Goal: Task Accomplishment & Management: Manage account settings

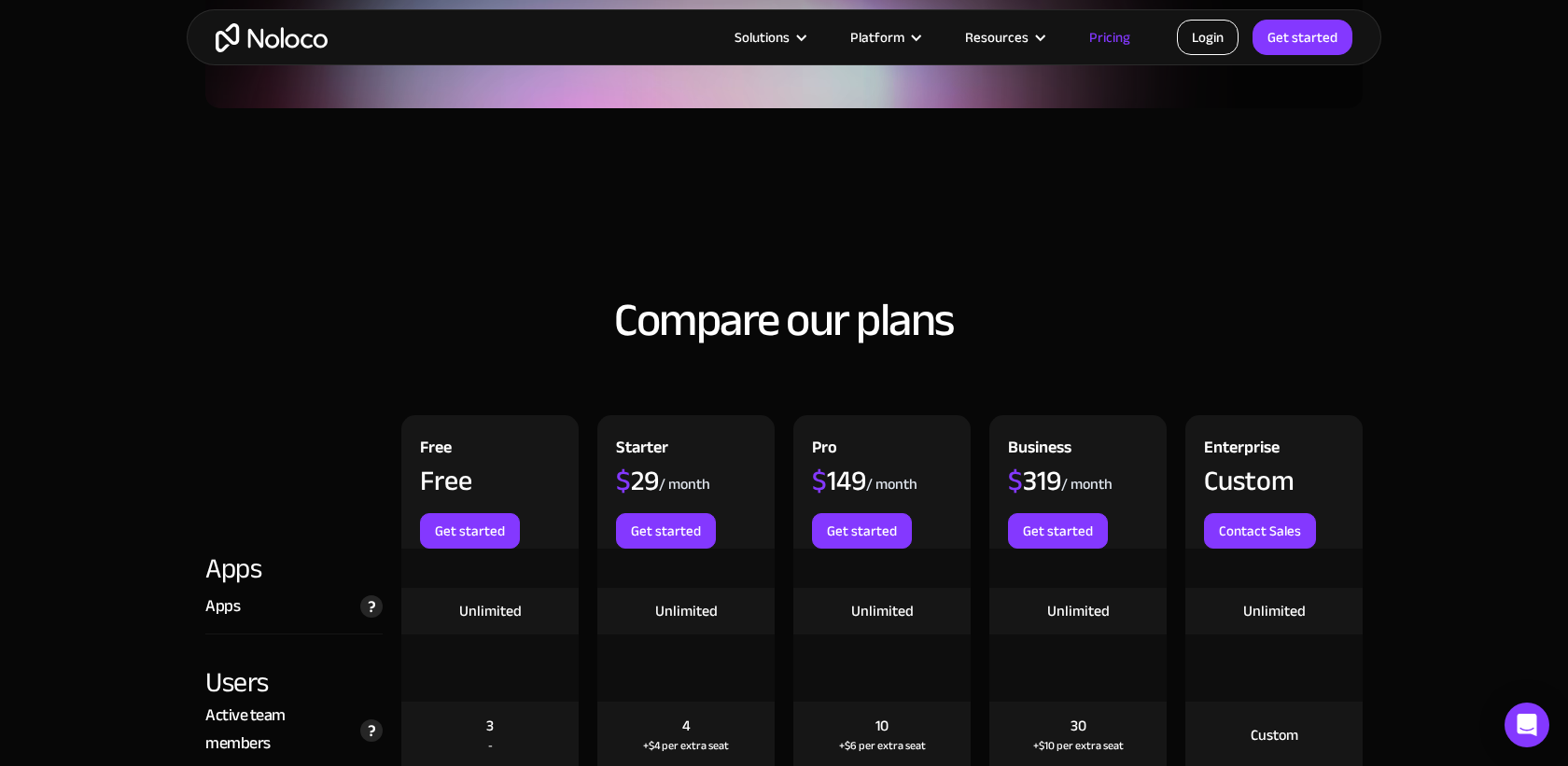
click at [1205, 35] on link "Login" at bounding box center [1208, 37] width 62 height 35
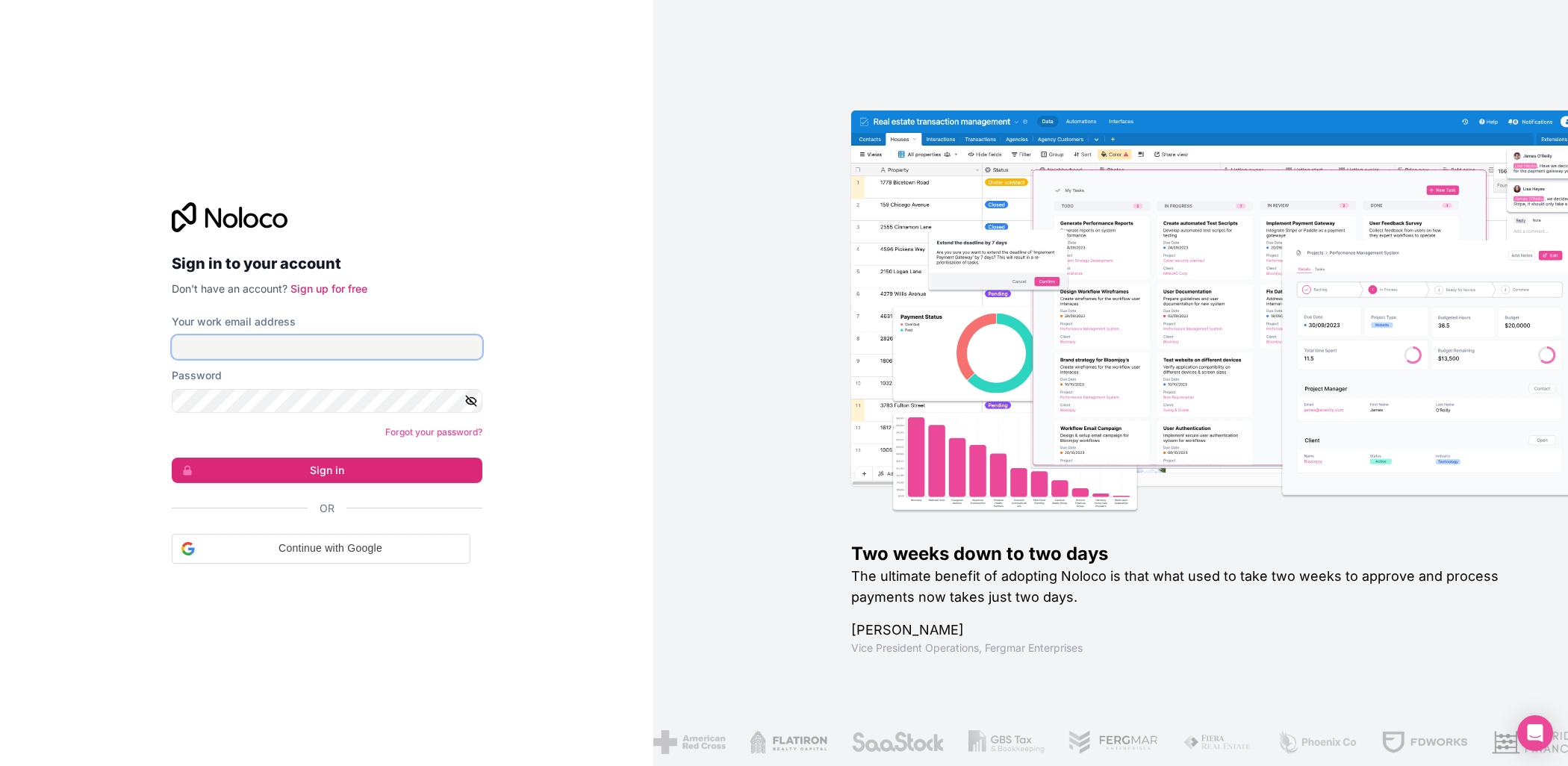
click at [373, 352] on input "Your work email address" at bounding box center [327, 347] width 311 height 24
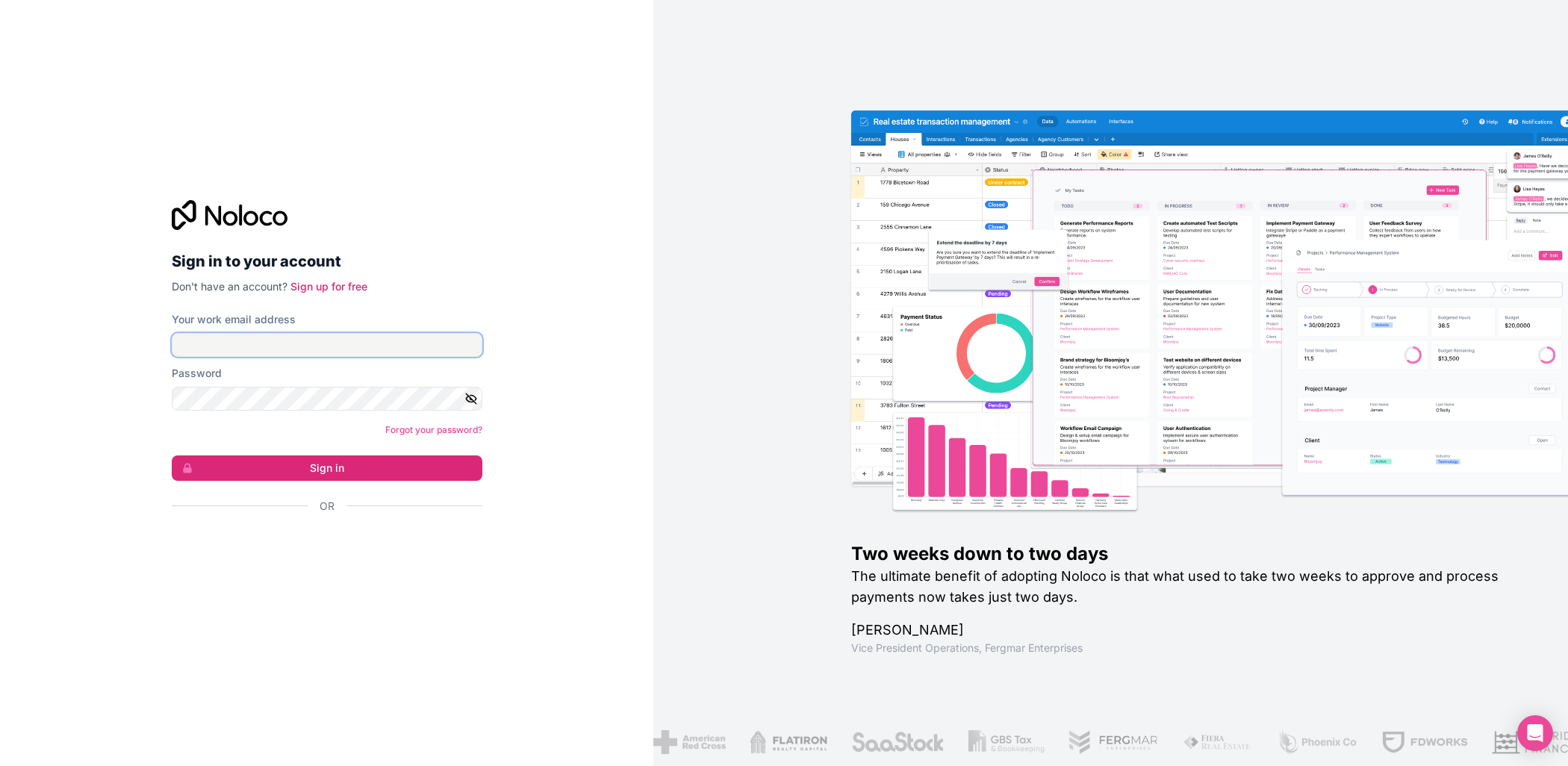
type input "[EMAIL_ADDRESS]"
click at [424, 455] on button "Sign in" at bounding box center [327, 468] width 311 height 25
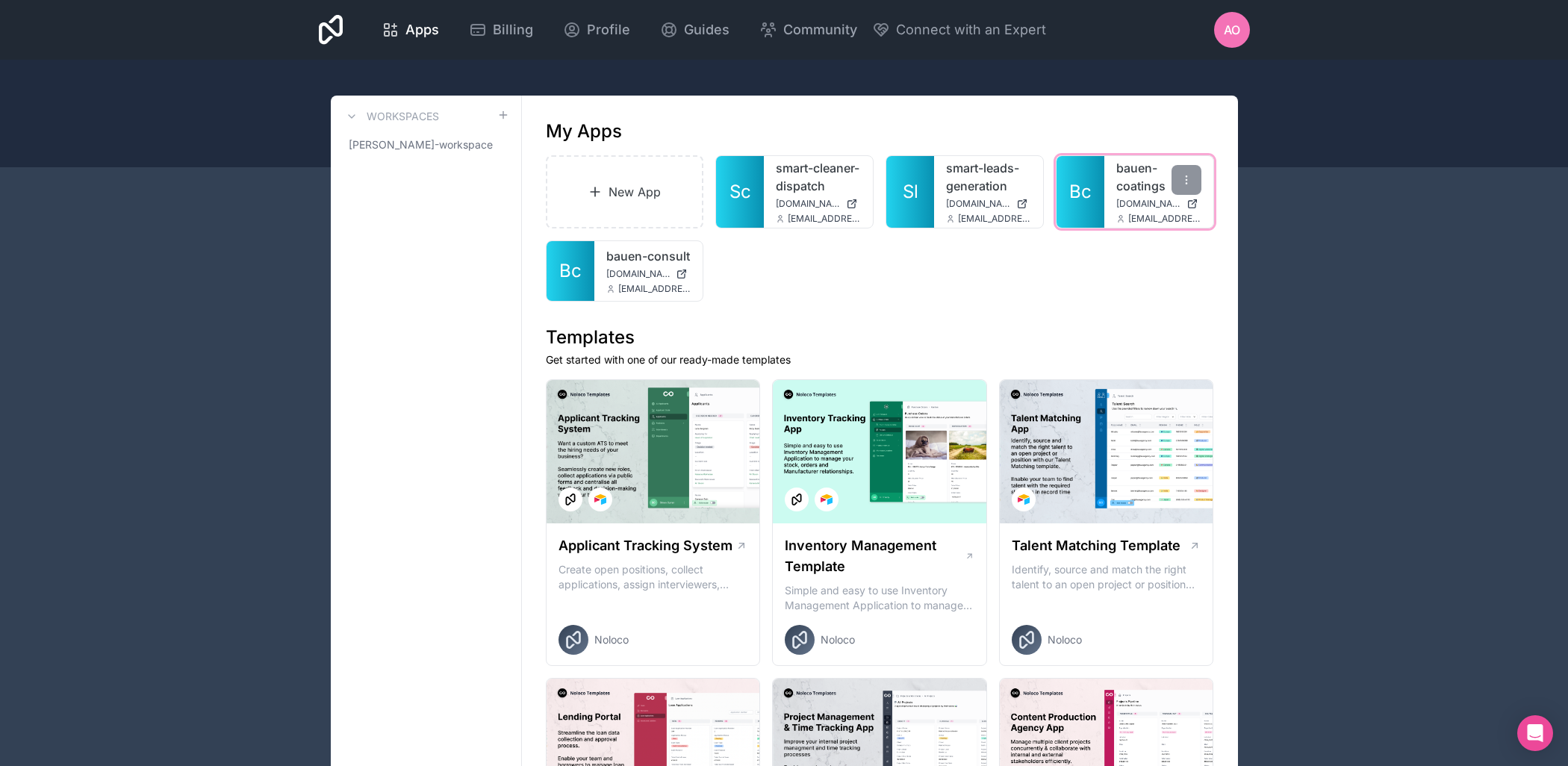
click at [1077, 200] on span "Bc" at bounding box center [1080, 192] width 22 height 24
